Goal: Find specific page/section: Find specific page/section

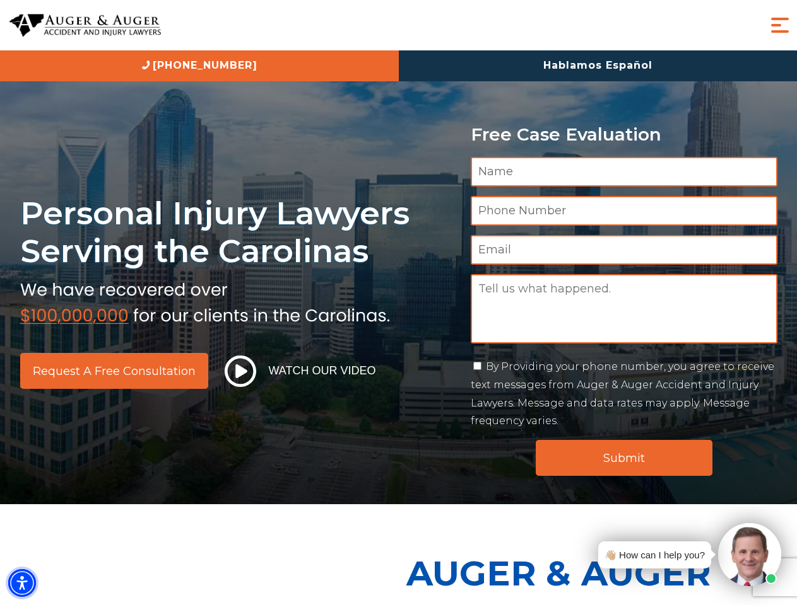
click at [22, 583] on img "Accessibility Menu" at bounding box center [22, 584] width 28 height 28
